Goal: Task Accomplishment & Management: Complete application form

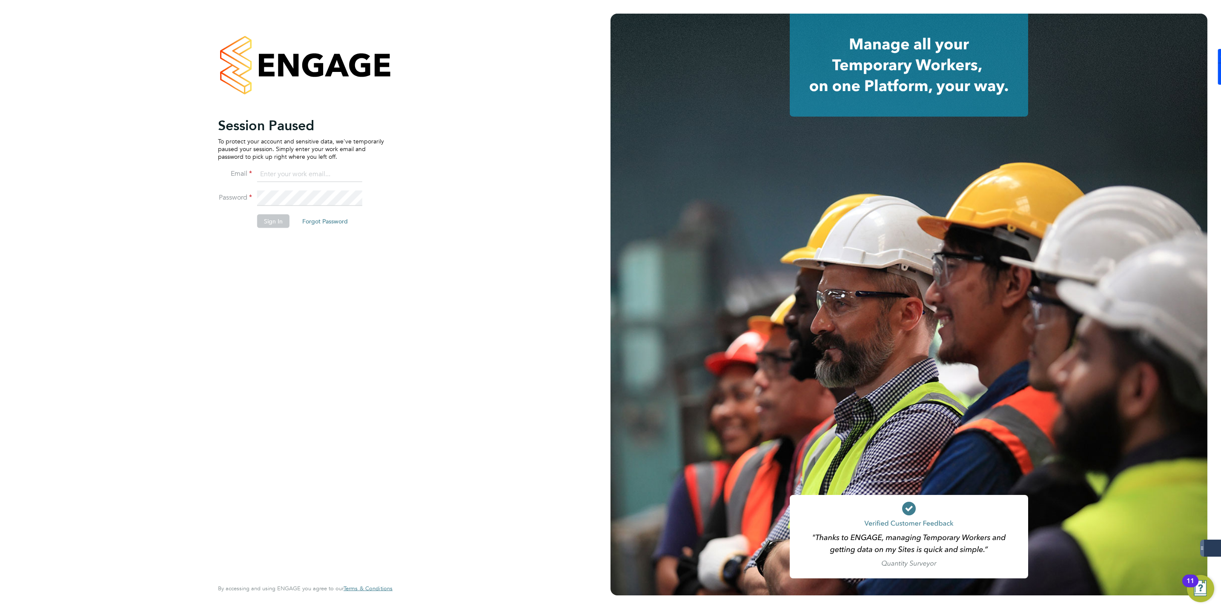
type input "jmcmurray@skilledcareers.co.uk"
click at [272, 221] on button "Sign In" at bounding box center [273, 221] width 32 height 14
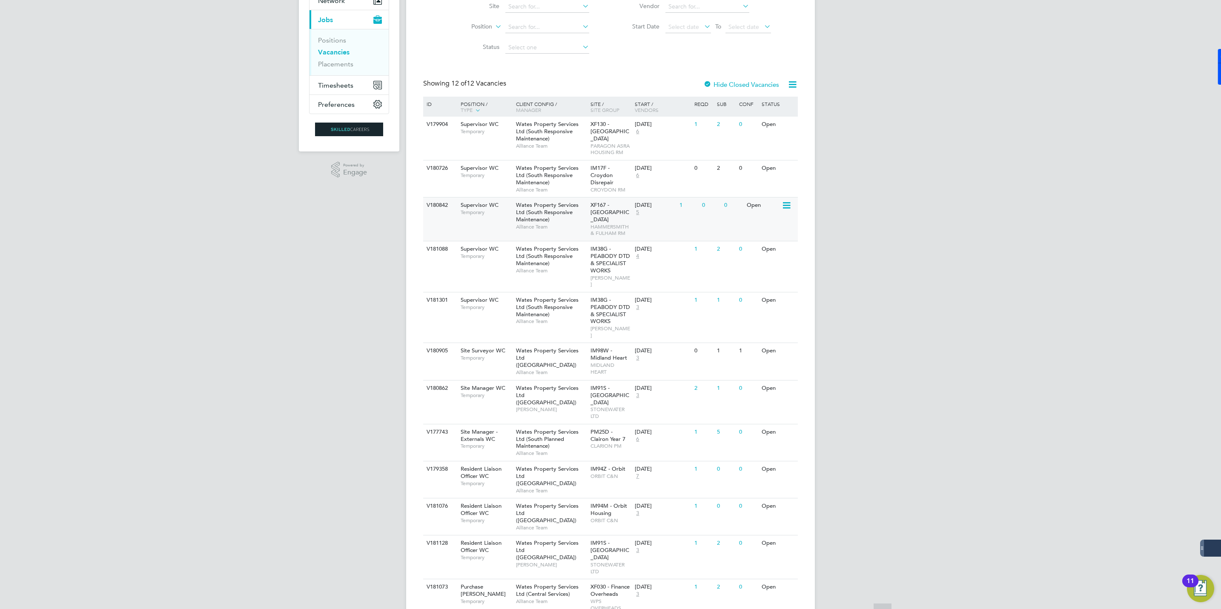
scroll to position [97, 0]
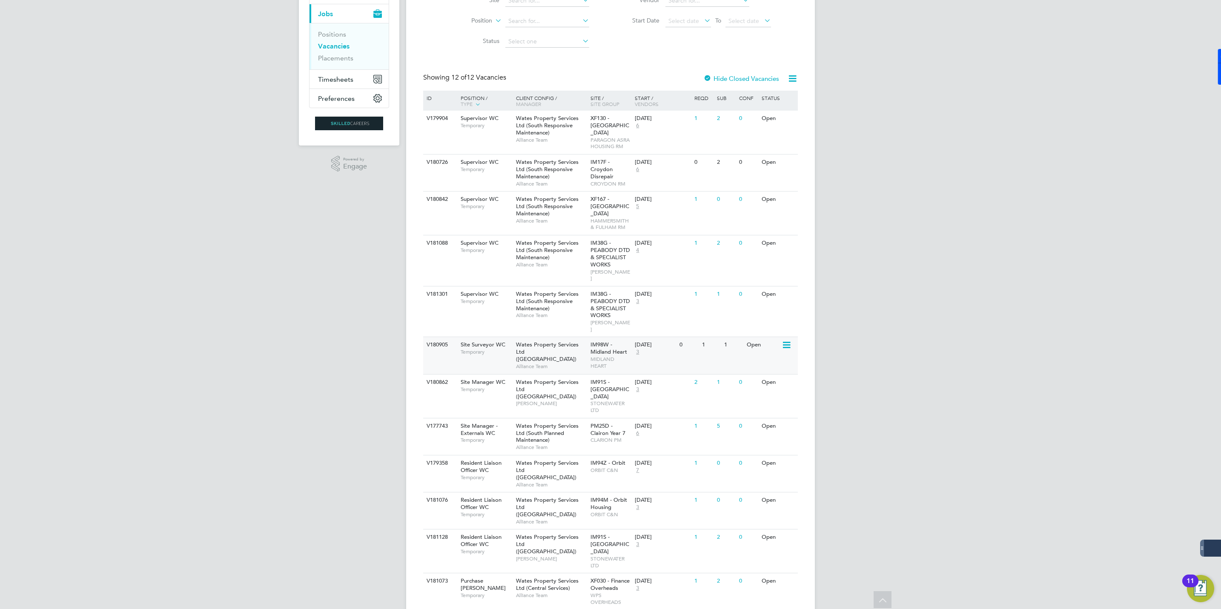
click at [788, 340] on icon at bounding box center [785, 345] width 9 height 10
click at [592, 356] on span "MIDLAND HEART" at bounding box center [610, 362] width 40 height 13
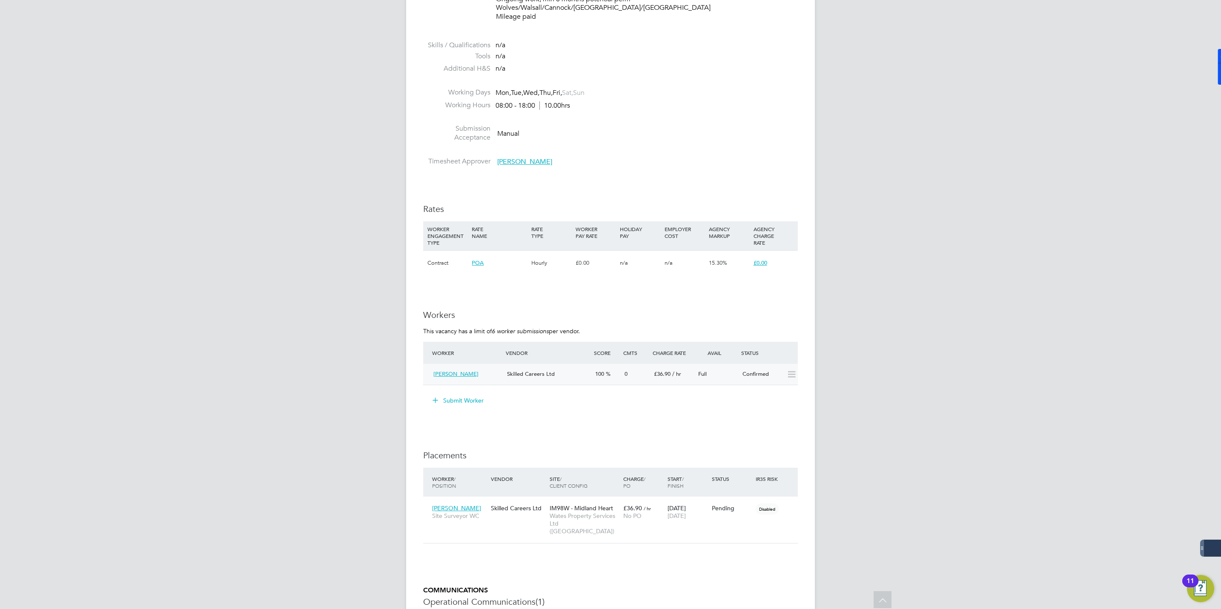
click at [786, 371] on icon at bounding box center [791, 374] width 11 height 7
click at [789, 374] on icon at bounding box center [791, 374] width 11 height 7
click at [751, 372] on div "Confirmed" at bounding box center [761, 374] width 44 height 14
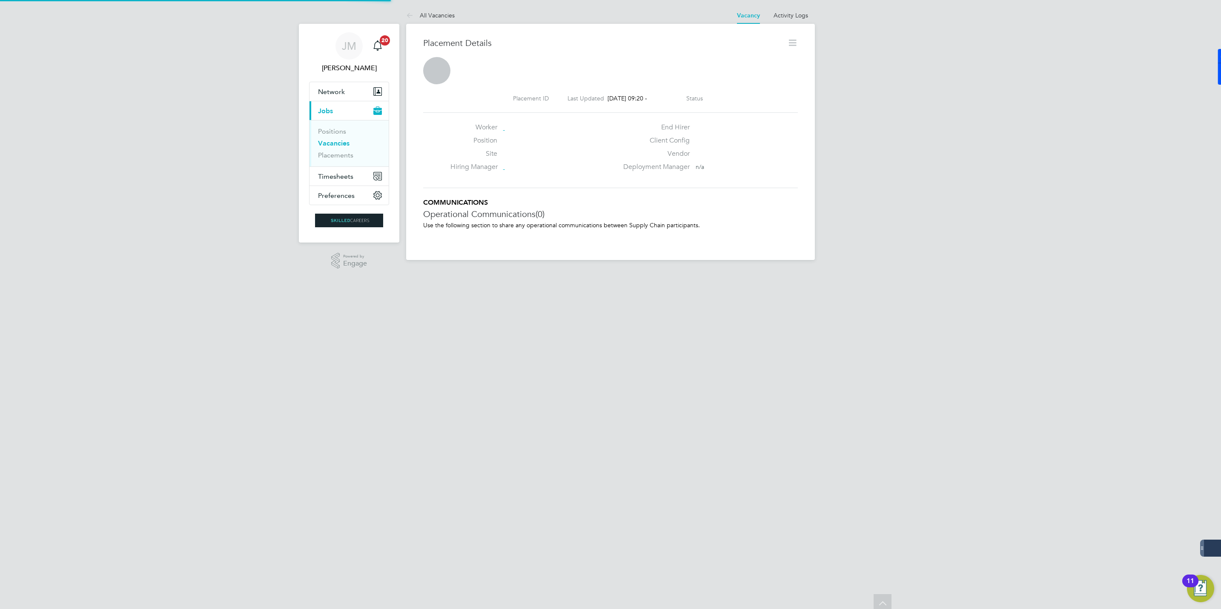
scroll to position [4, 4]
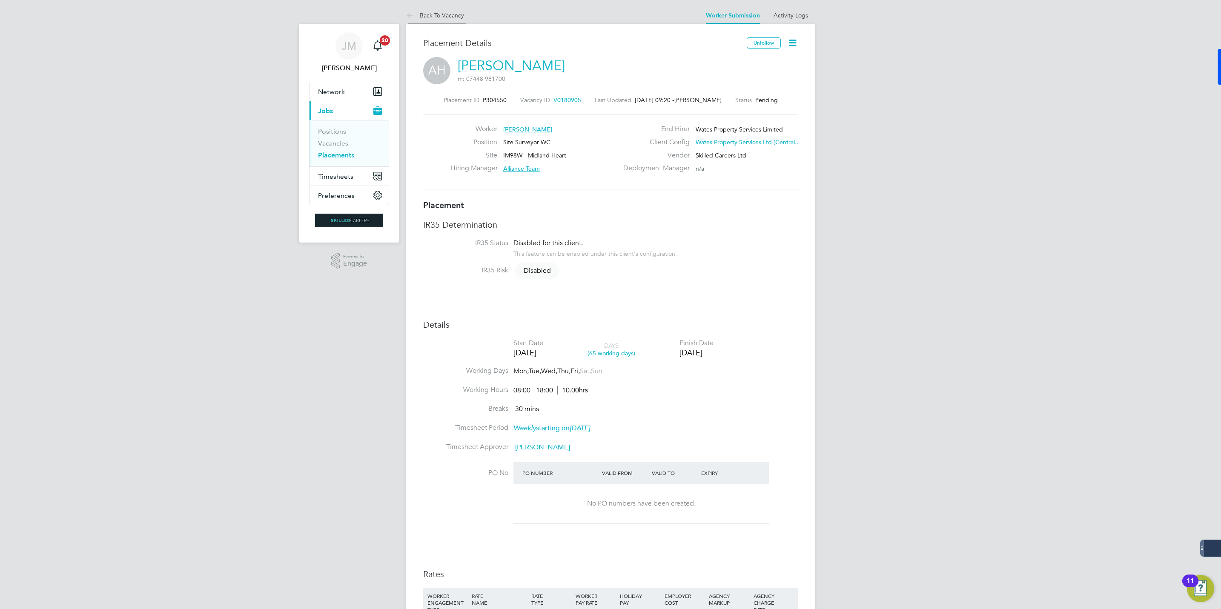
click at [440, 13] on link "Back To Vacancy" at bounding box center [435, 15] width 58 height 8
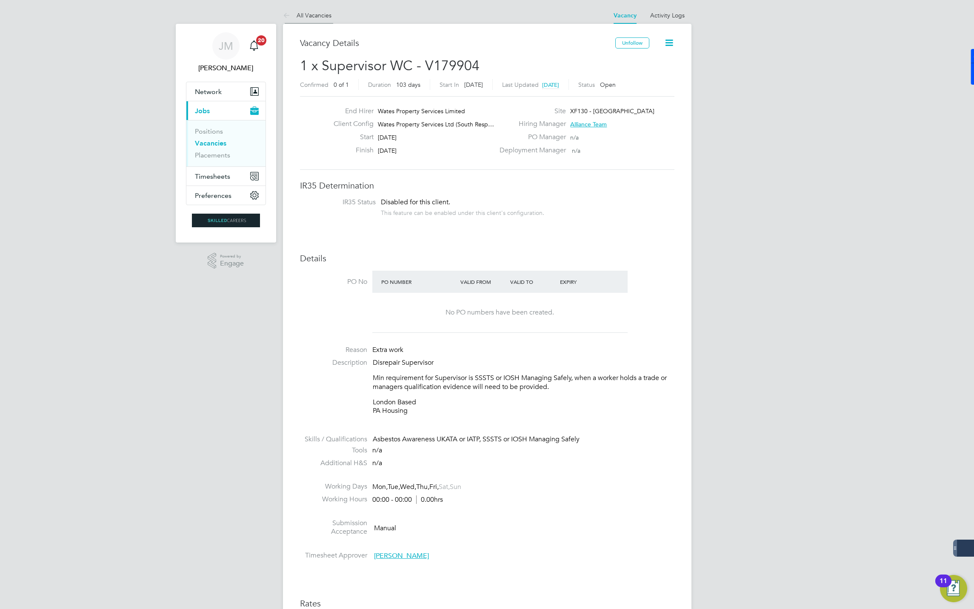
click at [306, 11] on li "All Vacancies" at bounding box center [307, 15] width 49 height 17
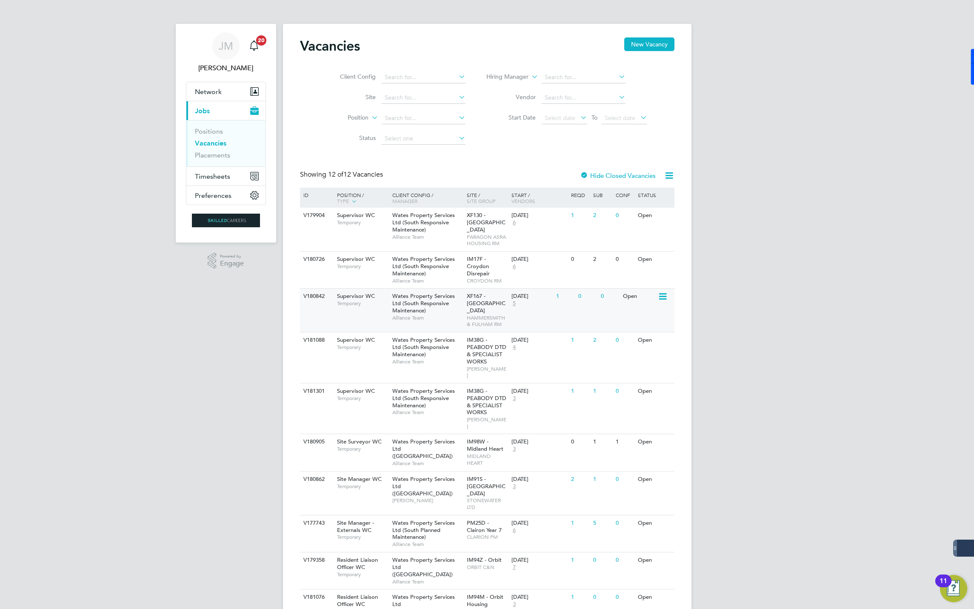
scroll to position [97, 0]
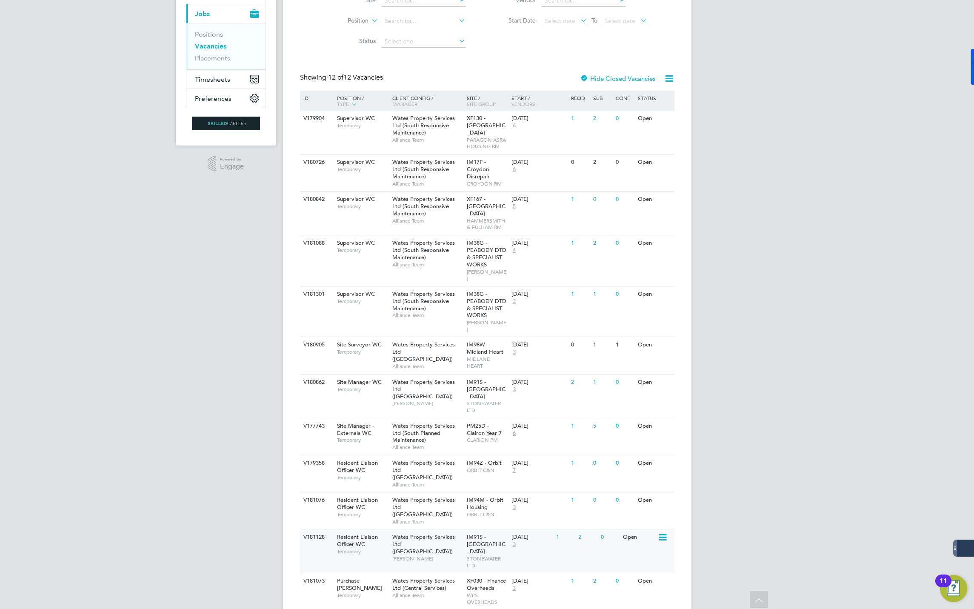
click at [470, 533] on span "IM91S - [GEOGRAPHIC_DATA]" at bounding box center [486, 544] width 39 height 22
